Goal: Information Seeking & Learning: Learn about a topic

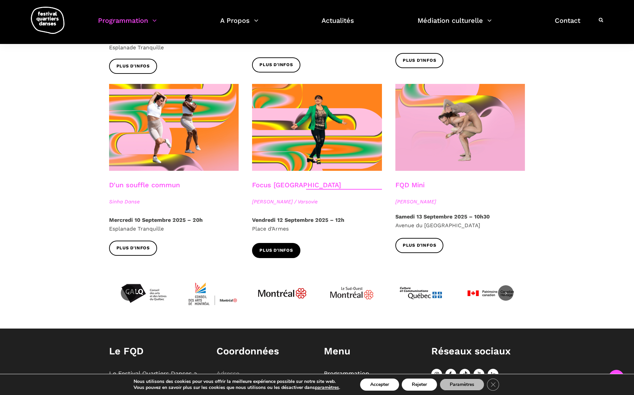
scroll to position [712, 0]
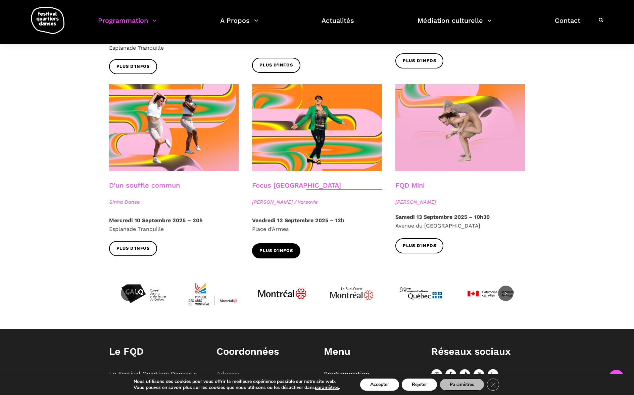
click at [278, 248] on span "Plus d'infos" at bounding box center [277, 251] width 34 height 7
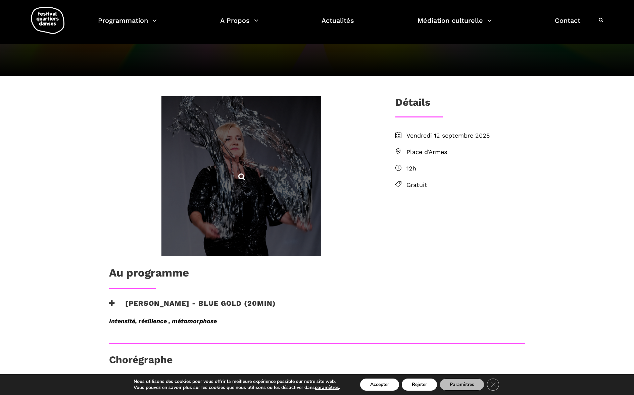
scroll to position [103, 0]
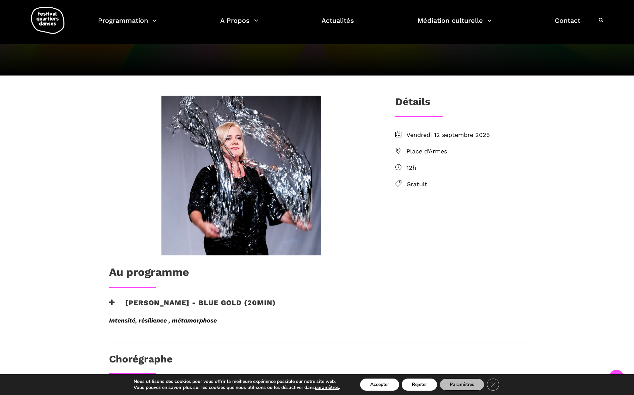
click at [402, 193] on div "Vendredi 12 septembre 2025 Place d'Armes 12h Gratuit" at bounding box center [460, 168] width 143 height 77
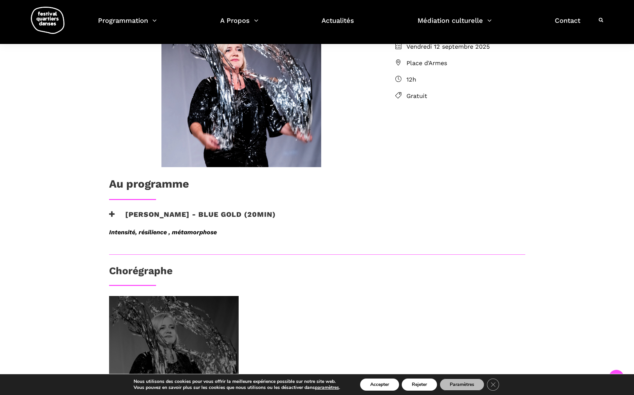
scroll to position [146, 0]
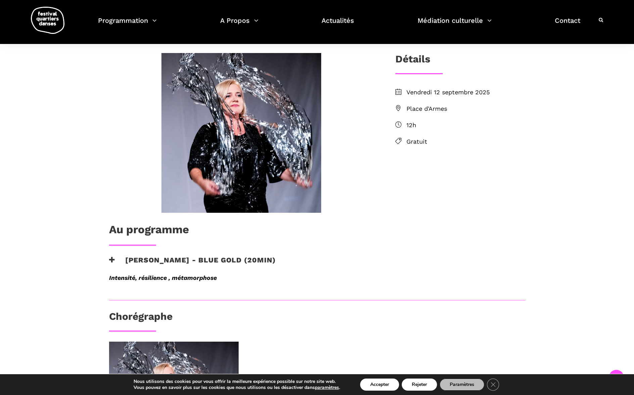
click at [415, 111] on span "Place d'Armes" at bounding box center [466, 109] width 119 height 10
click at [419, 108] on span "Place d'Armes" at bounding box center [466, 109] width 119 height 10
